Goal: Task Accomplishment & Management: Use online tool/utility

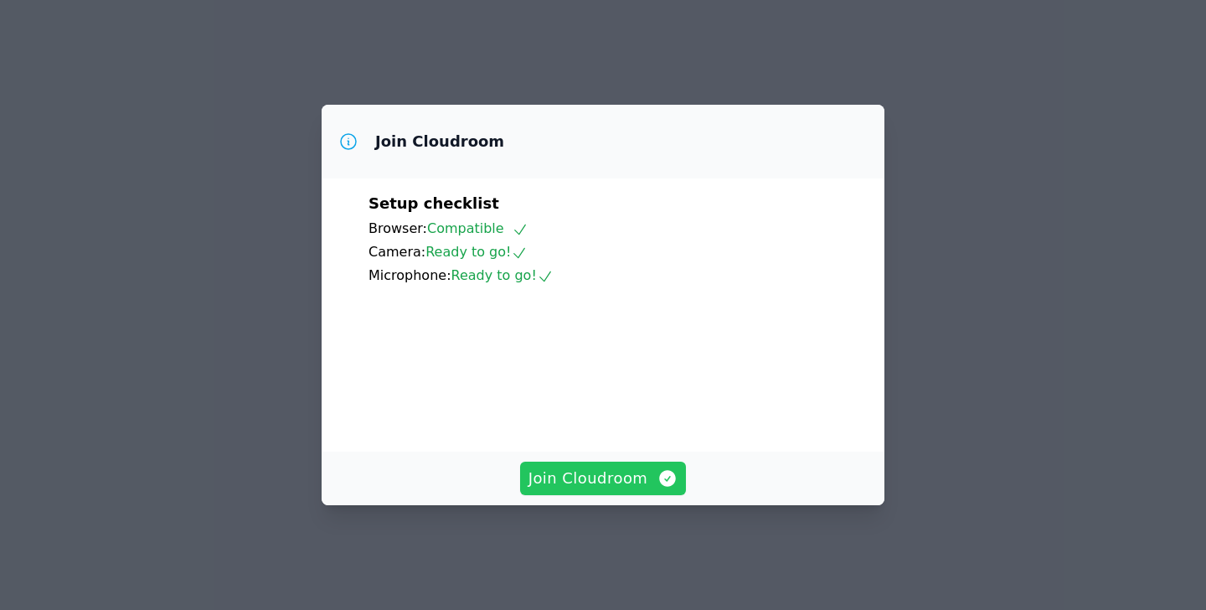
click at [637, 490] on span "Join Cloudroom" at bounding box center [604, 478] width 150 height 23
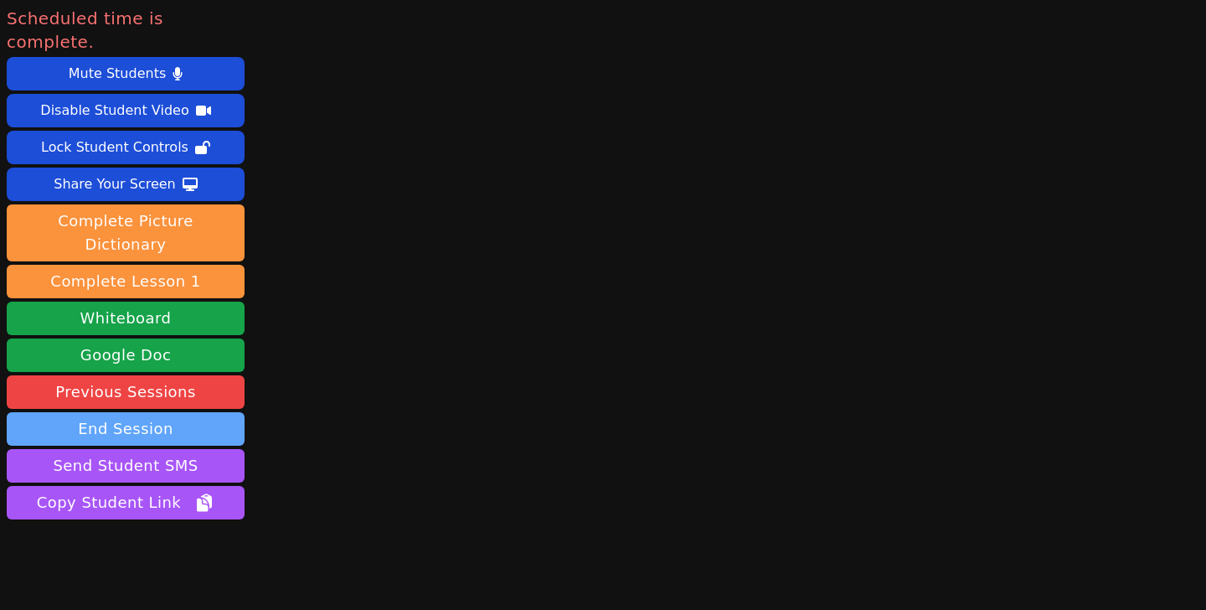
click at [126, 412] on button "End Session" at bounding box center [126, 429] width 238 height 34
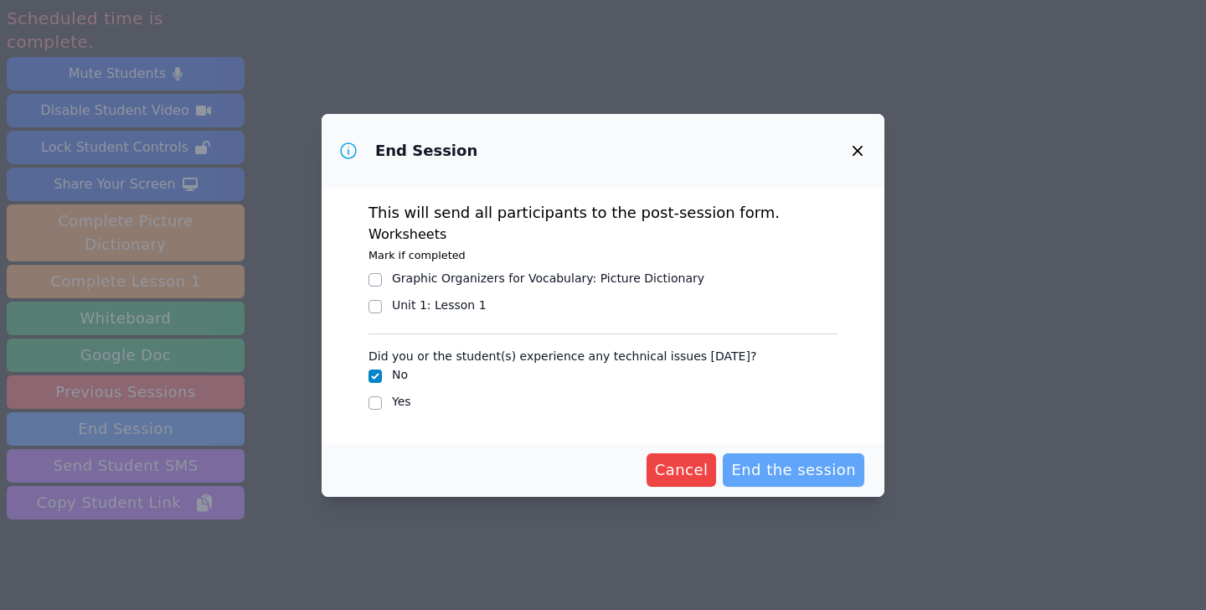
click at [825, 470] on span "End the session" at bounding box center [793, 469] width 125 height 23
